Goal: Transaction & Acquisition: Purchase product/service

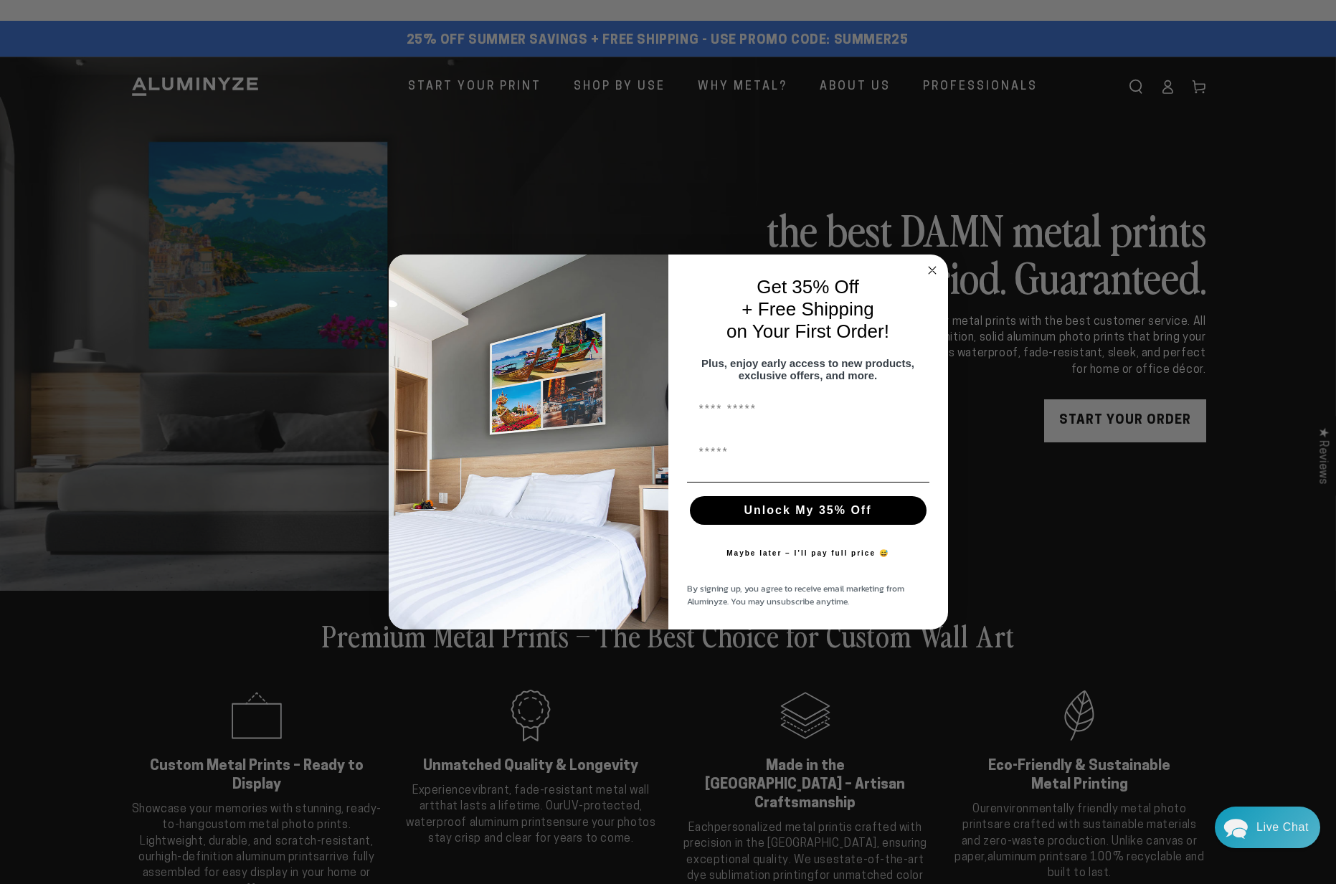
drag, startPoint x: 932, startPoint y: 268, endPoint x: 915, endPoint y: 259, distance: 19.2
click at [932, 267] on circle "Close dialog" at bounding box center [932, 270] width 16 height 16
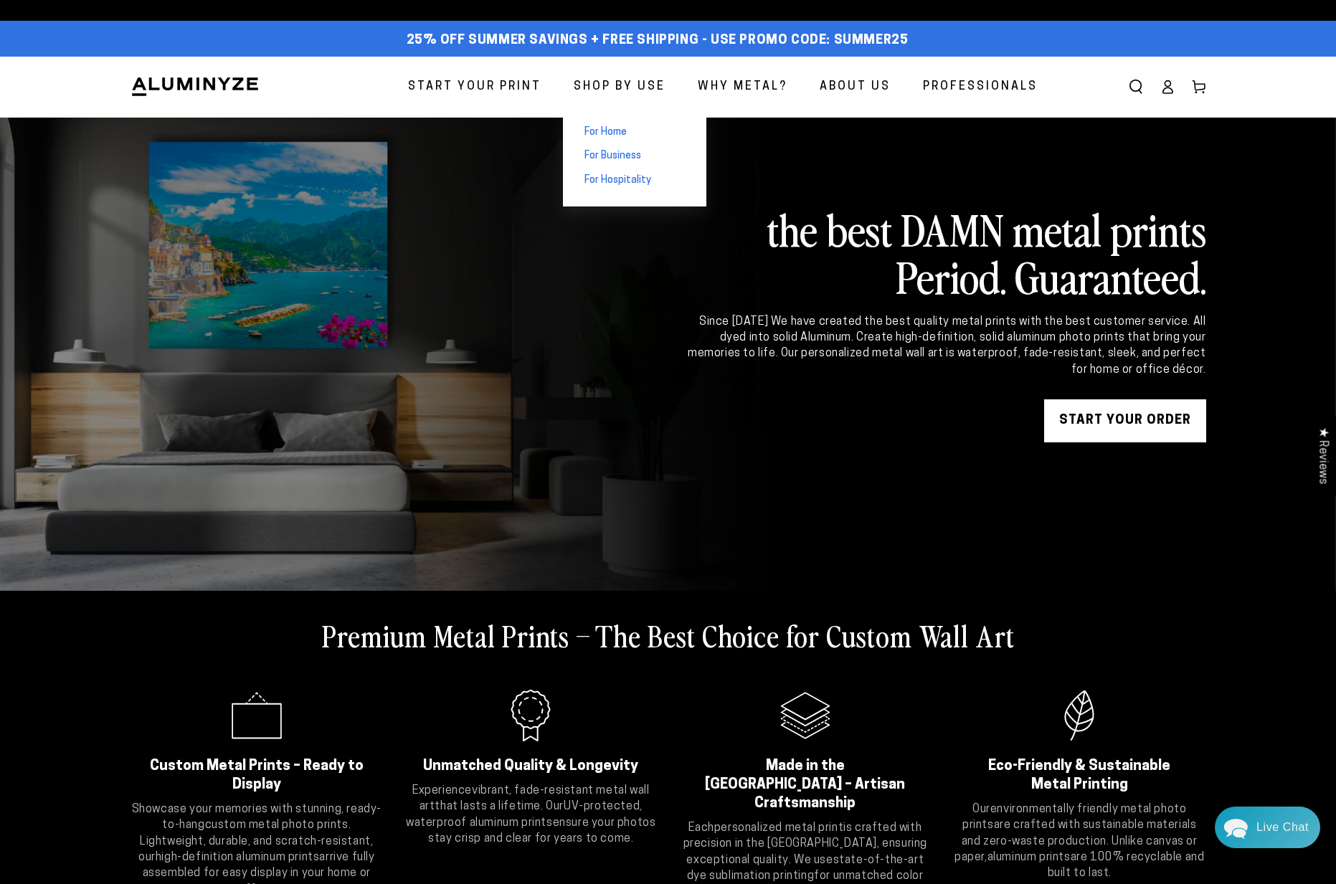
click at [623, 130] on span "For Home" at bounding box center [606, 133] width 42 height 14
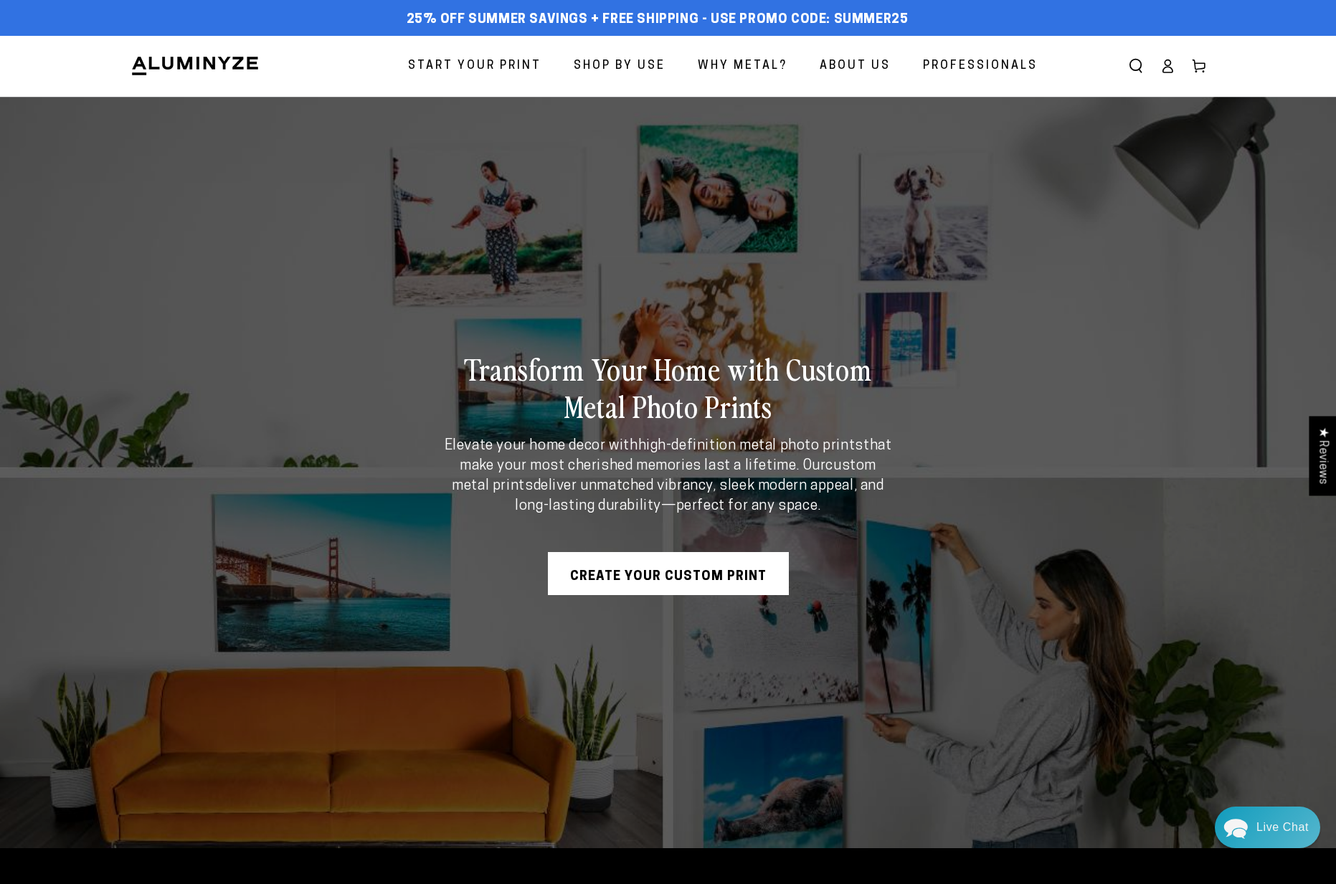
scroll to position [1, 0]
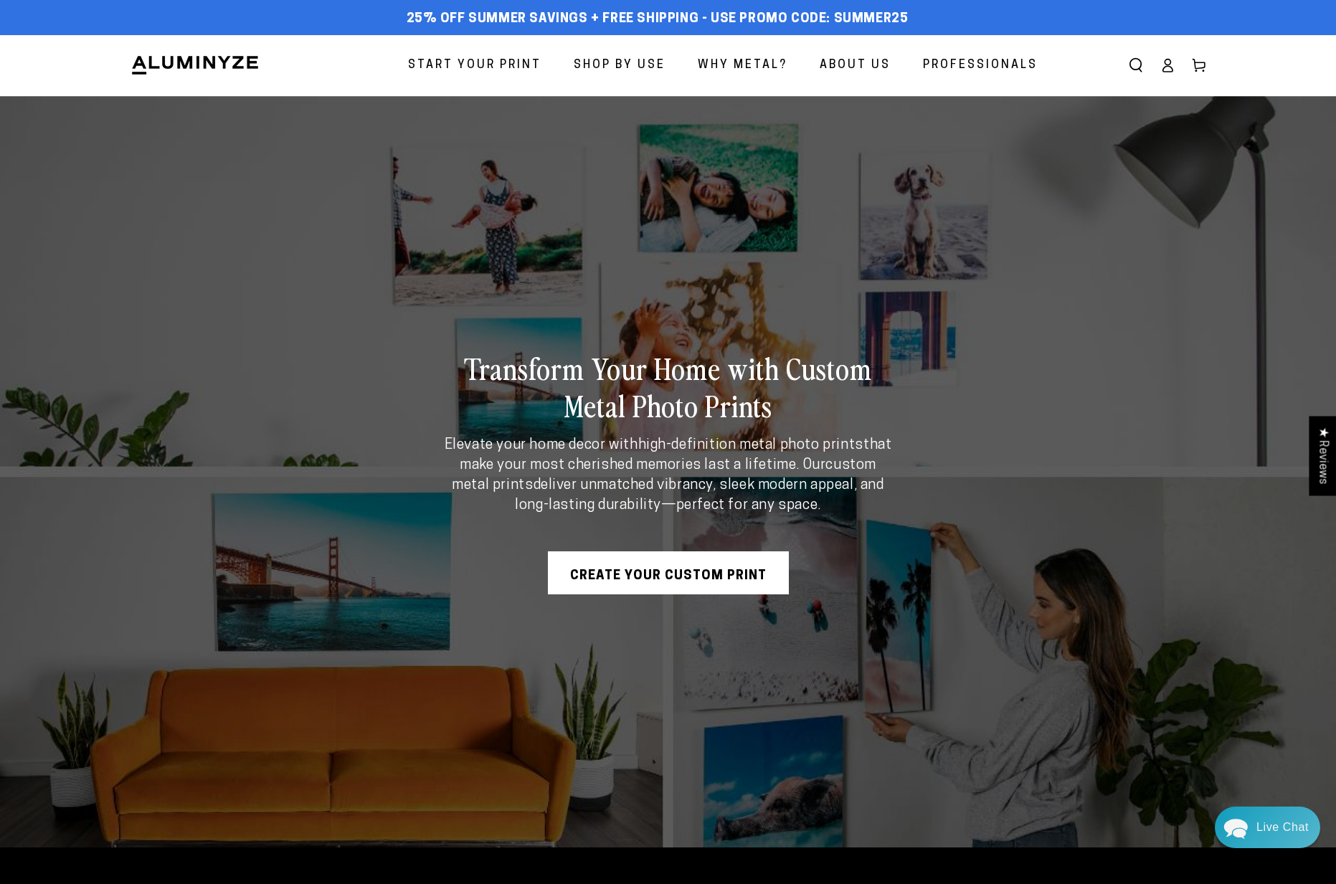
click at [188, 67] on img at bounding box center [195, 66] width 129 height 22
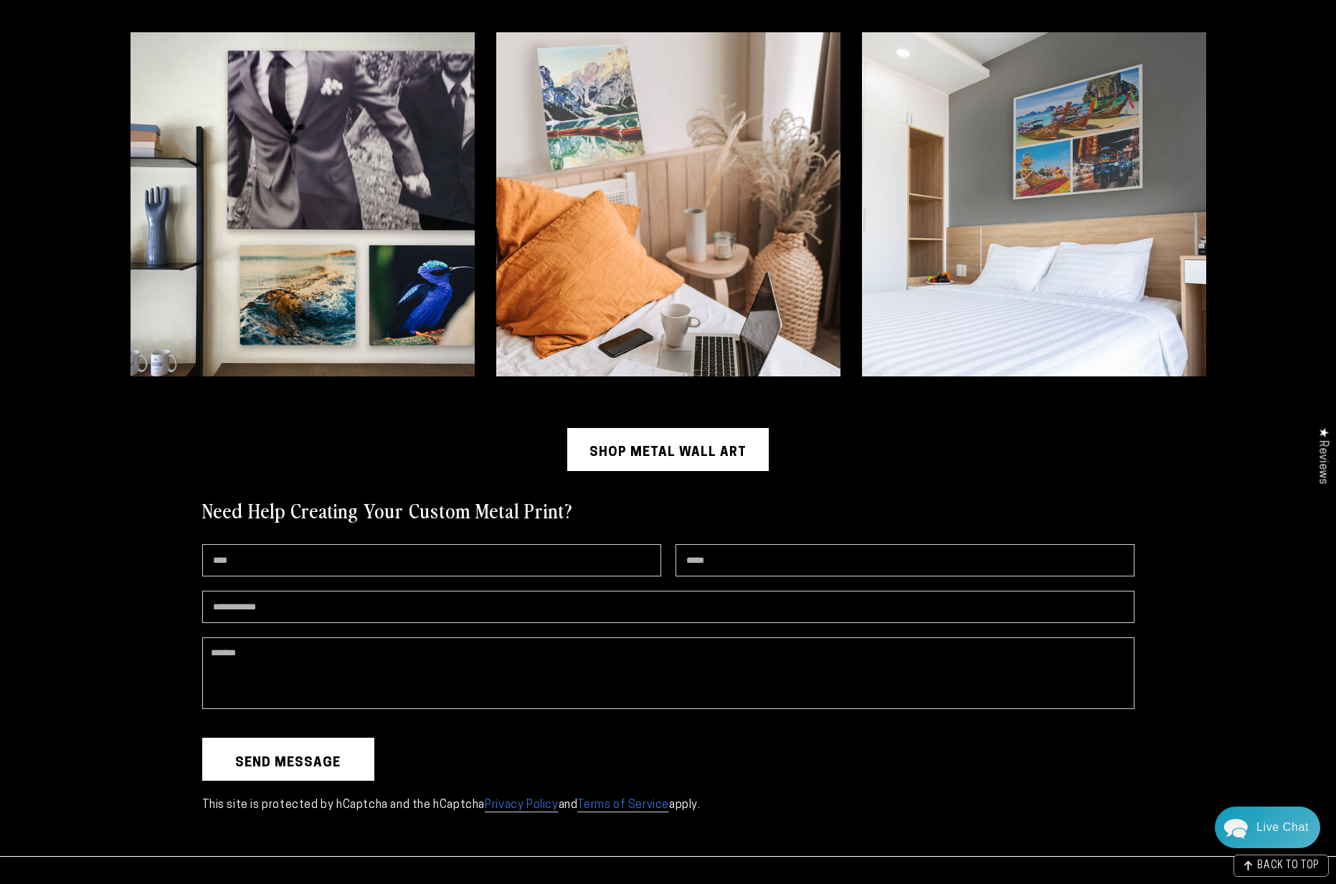
scroll to position [3779, 0]
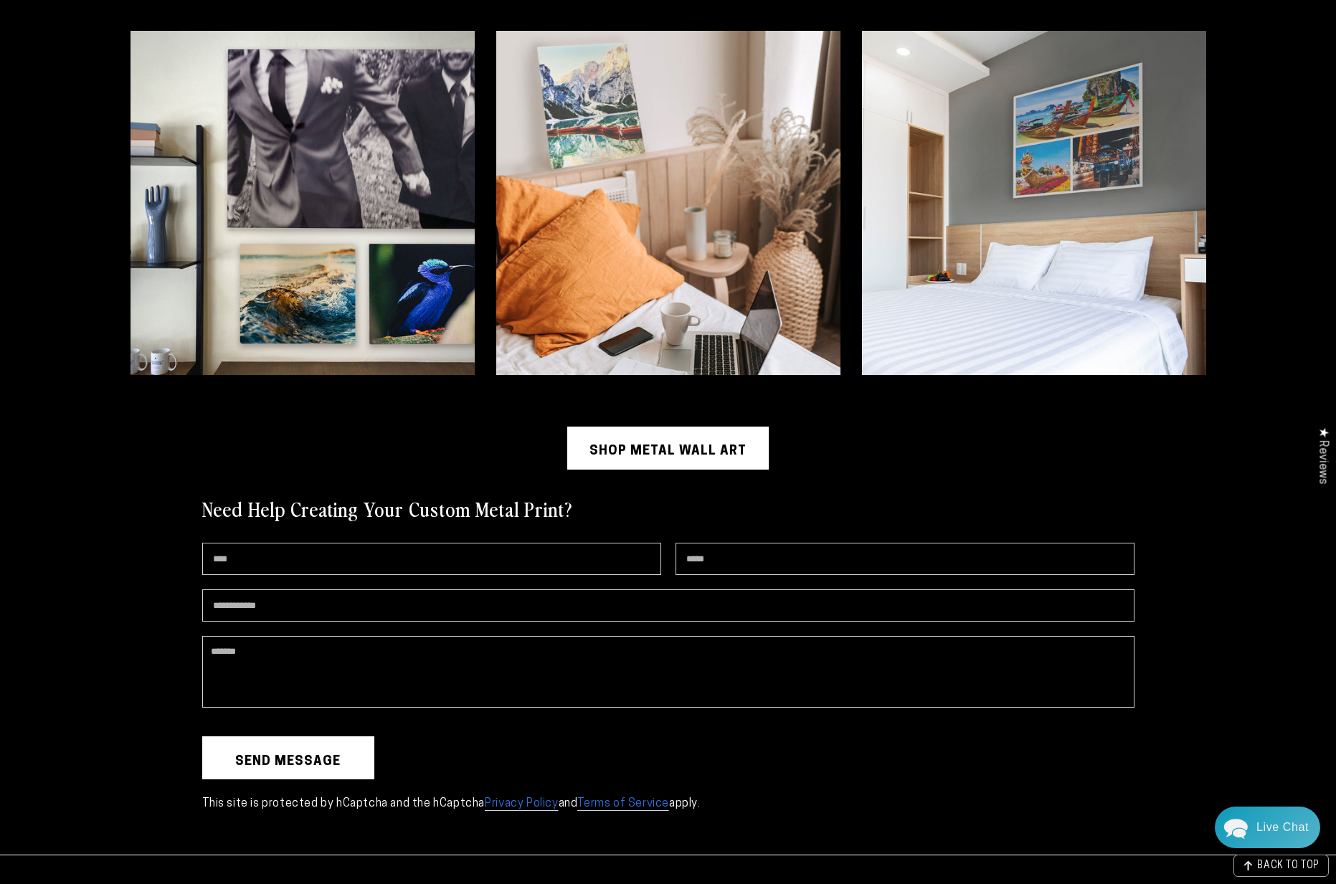
click at [681, 453] on link "Shop Metal Wall Art" at bounding box center [668, 448] width 202 height 43
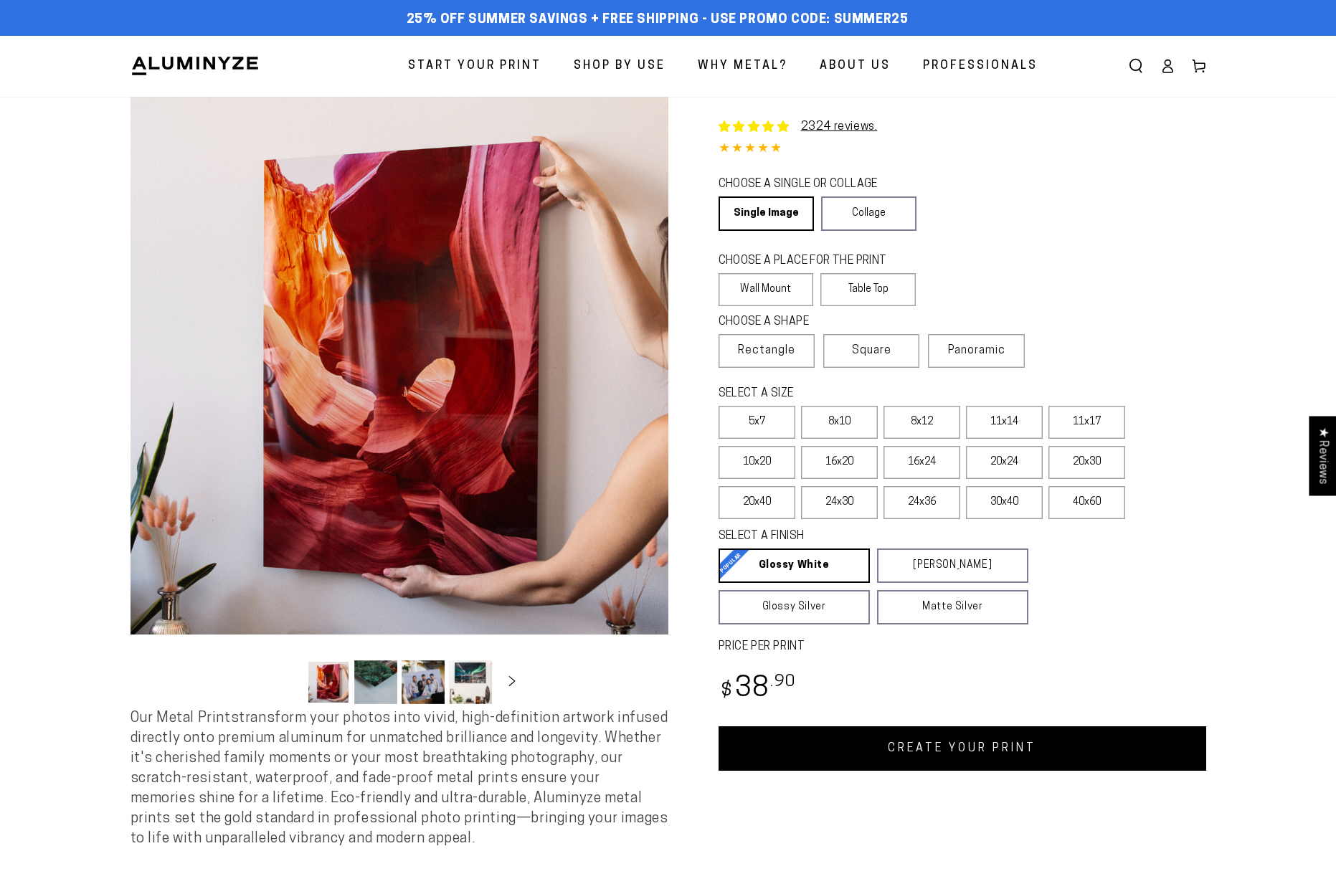
select select "**********"
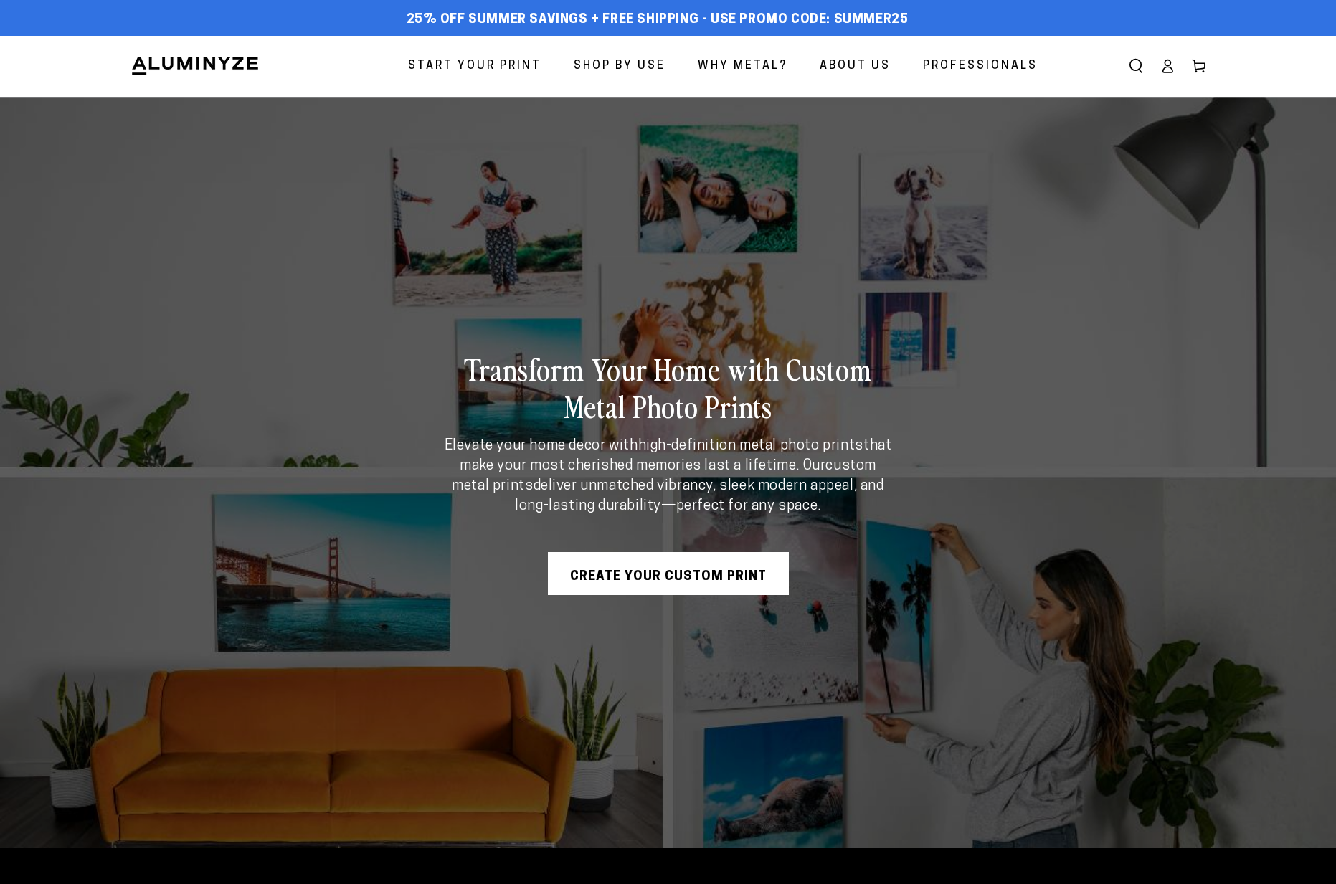
scroll to position [1, 0]
